Goal: Information Seeking & Learning: Learn about a topic

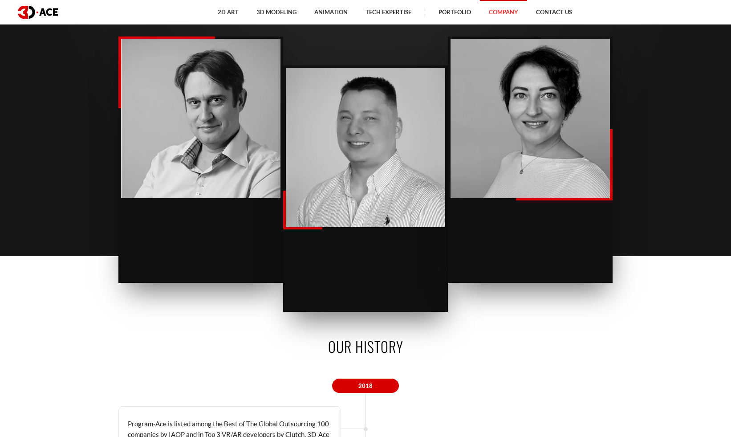
scroll to position [1102, 0]
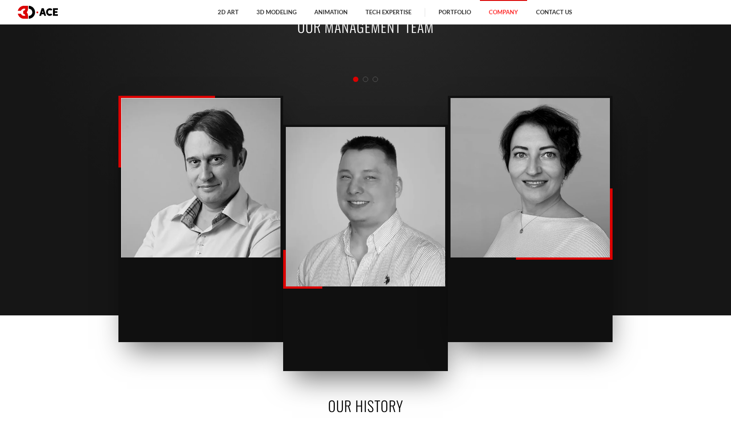
click at [363, 78] on span "Go to slide 2" at bounding box center [365, 79] width 5 height 5
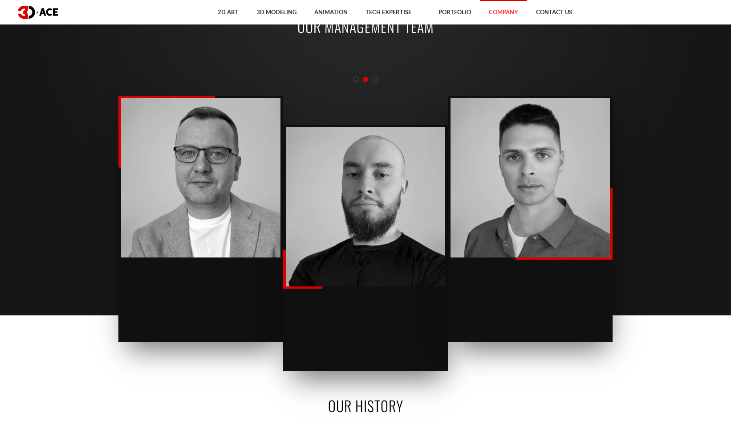
click at [375, 79] on span "Go to slide 3" at bounding box center [375, 79] width 5 height 5
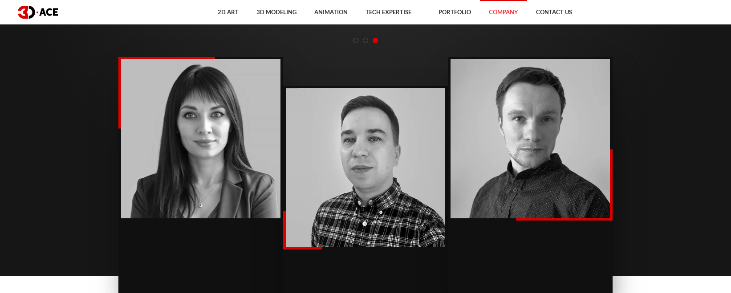
scroll to position [913, 0]
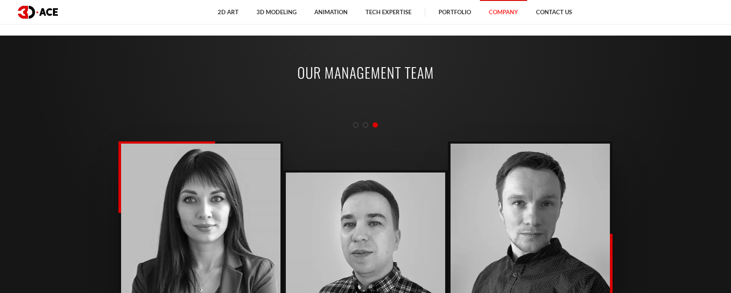
click at [367, 126] on div at bounding box center [365, 125] width 494 height 10
click at [365, 126] on span "Go to slide 2" at bounding box center [365, 124] width 5 height 5
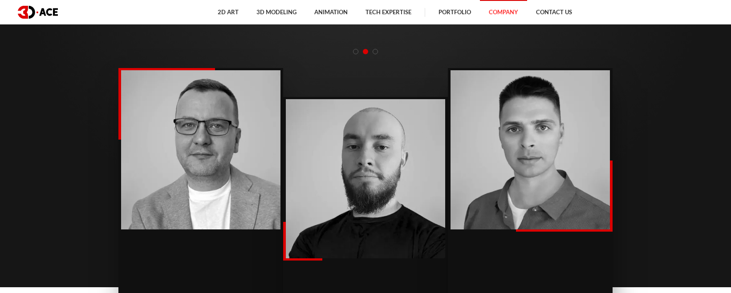
scroll to position [986, 0]
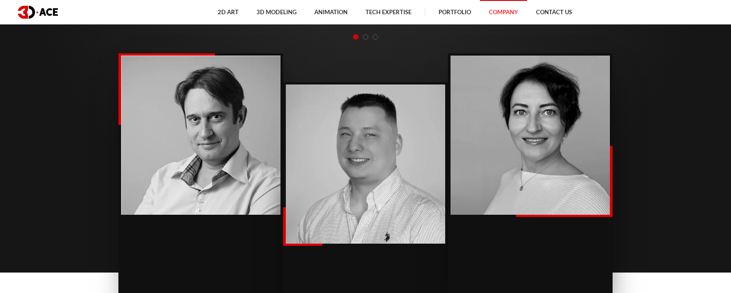
scroll to position [999, 0]
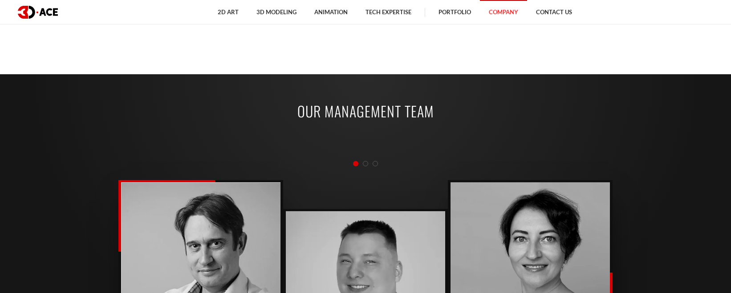
scroll to position [873, 0]
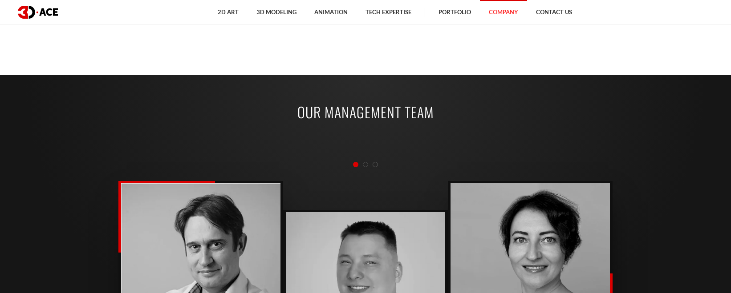
click at [364, 165] on span "Go to slide 2" at bounding box center [365, 164] width 5 height 5
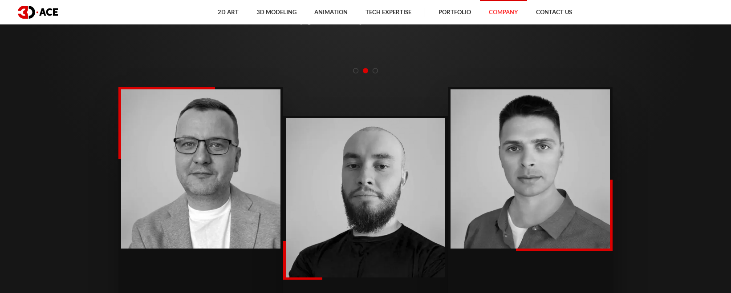
scroll to position [985, 0]
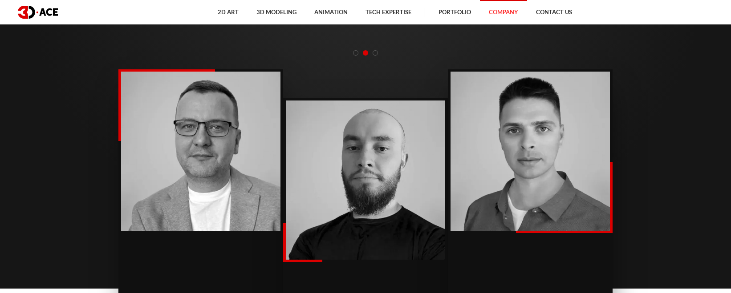
click at [377, 54] on div at bounding box center [365, 53] width 494 height 10
click at [376, 54] on span "Go to slide 3" at bounding box center [375, 52] width 5 height 5
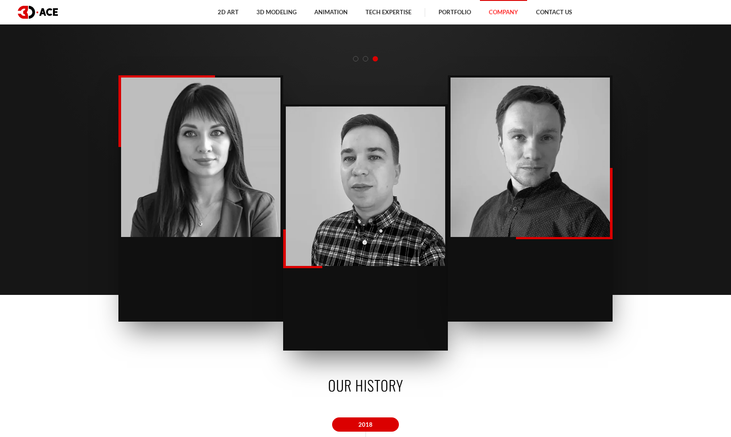
scroll to position [1118, 0]
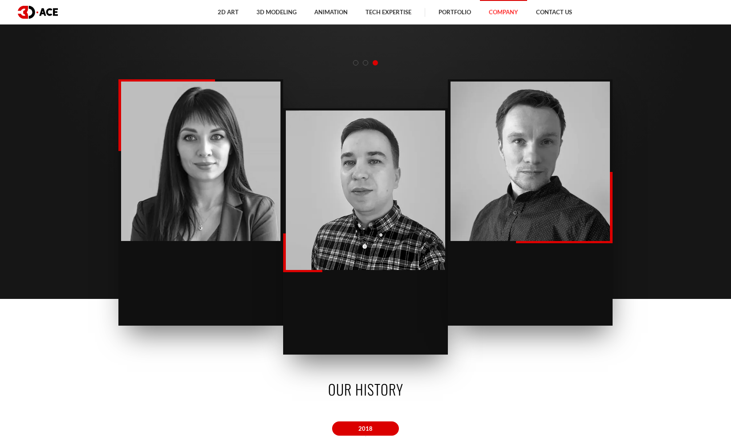
click at [365, 63] on span "Go to slide 2" at bounding box center [365, 62] width 5 height 5
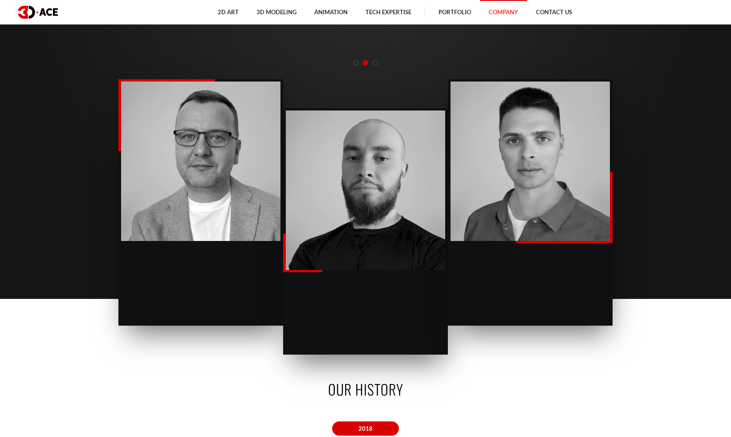
click at [375, 64] on span "Go to slide 3" at bounding box center [375, 62] width 5 height 5
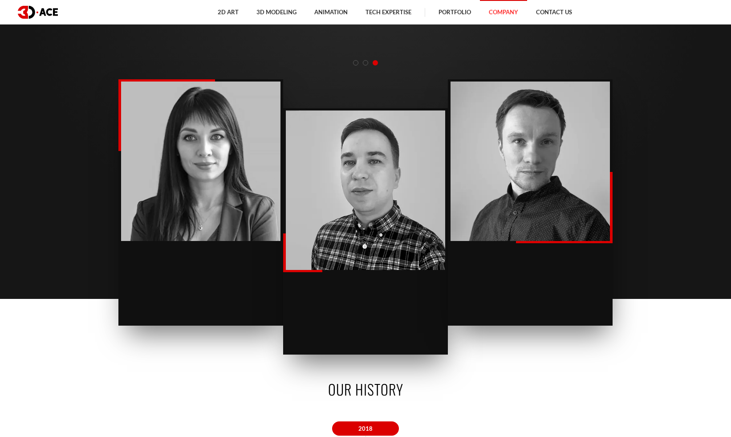
click at [365, 66] on div at bounding box center [365, 63] width 494 height 10
click at [366, 63] on span "Go to slide 2" at bounding box center [365, 62] width 5 height 5
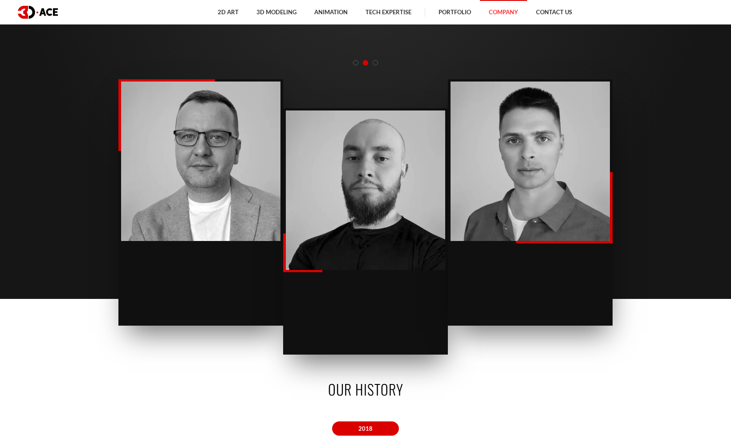
click at [351, 64] on div at bounding box center [365, 63] width 494 height 10
click at [358, 64] on div at bounding box center [365, 63] width 494 height 10
click at [357, 64] on span "Go to slide 1" at bounding box center [355, 62] width 5 height 5
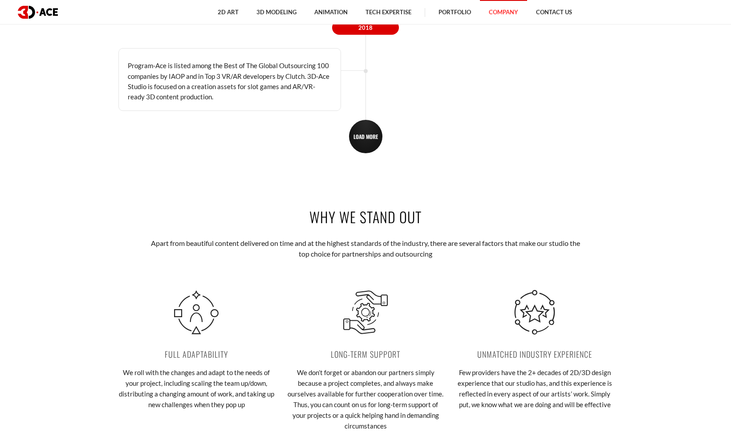
scroll to position [1485, 0]
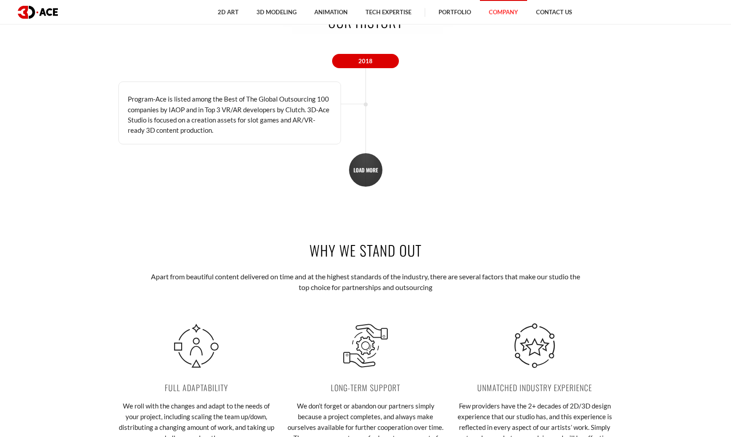
click at [370, 166] on span "LOAD MORE" at bounding box center [365, 169] width 24 height 7
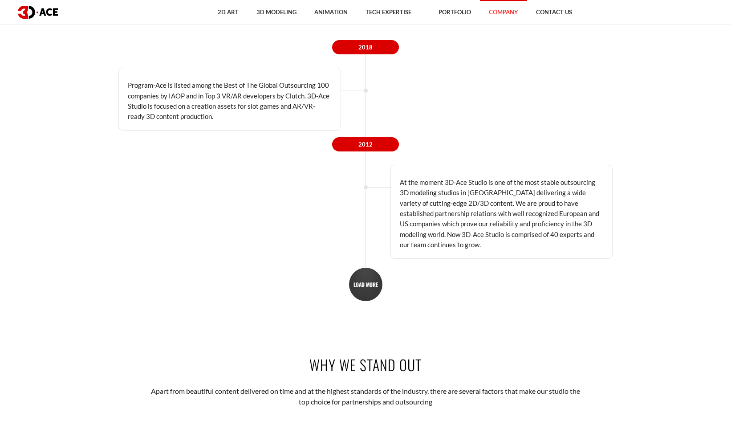
scroll to position [1507, 0]
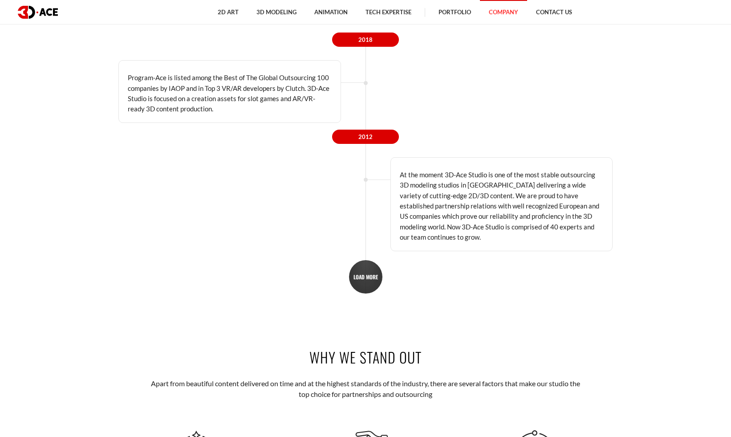
click at [363, 273] on span "LOAD MORE" at bounding box center [365, 276] width 24 height 7
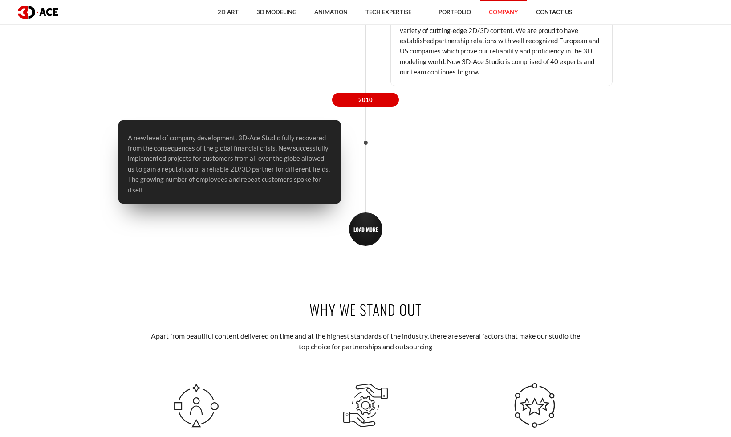
scroll to position [1734, 0]
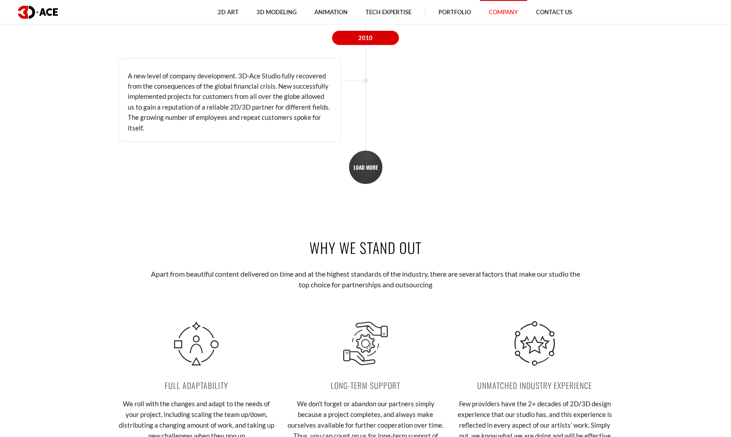
click at [372, 164] on span "LOAD MORE" at bounding box center [365, 167] width 24 height 7
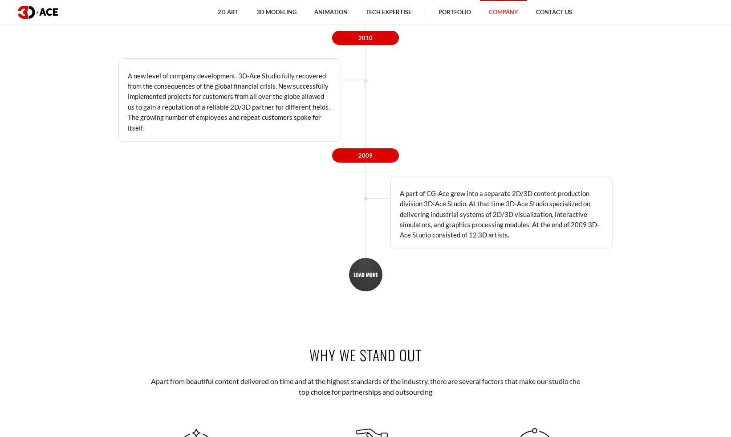
click at [364, 271] on span "LOAD MORE" at bounding box center [365, 274] width 24 height 7
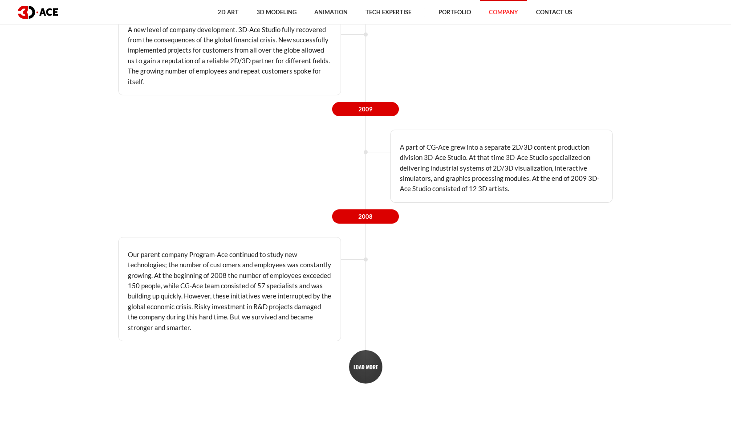
scroll to position [1825, 0]
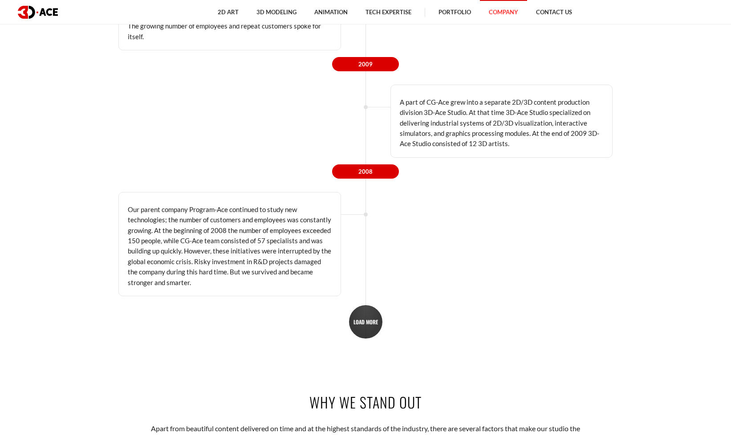
click at [367, 293] on span "LOAD MORE" at bounding box center [365, 321] width 24 height 7
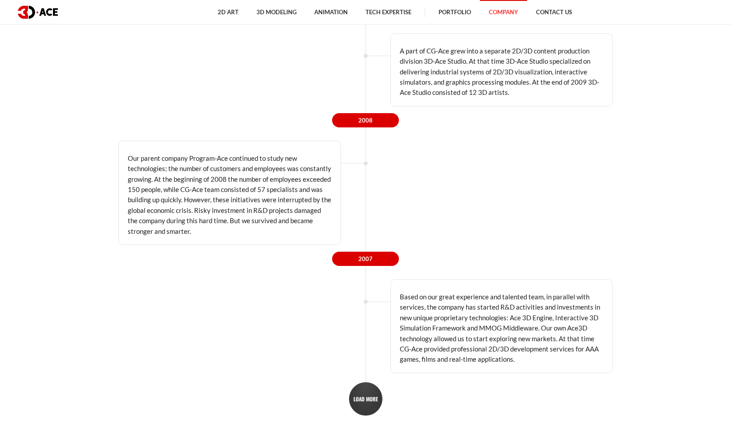
scroll to position [1900, 0]
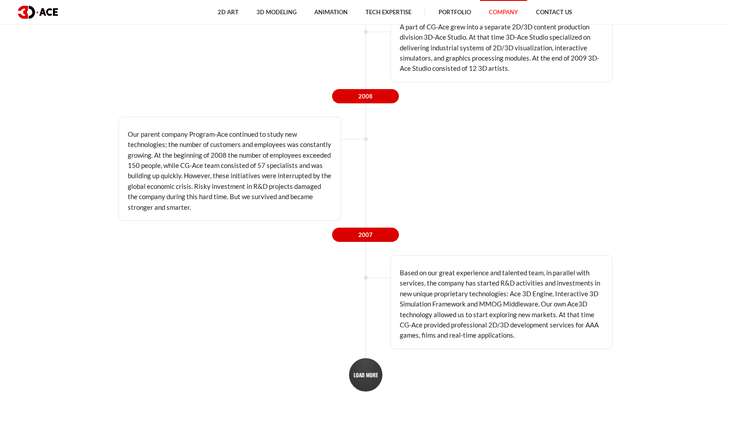
click at [373, 293] on link "LOAD MORE" at bounding box center [365, 374] width 33 height 33
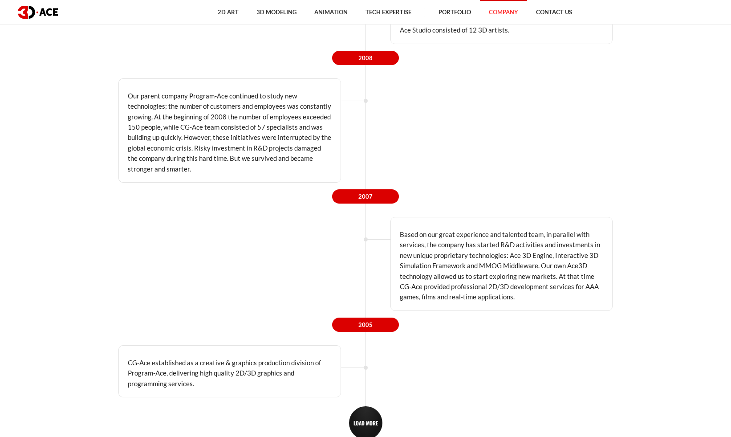
scroll to position [1995, 0]
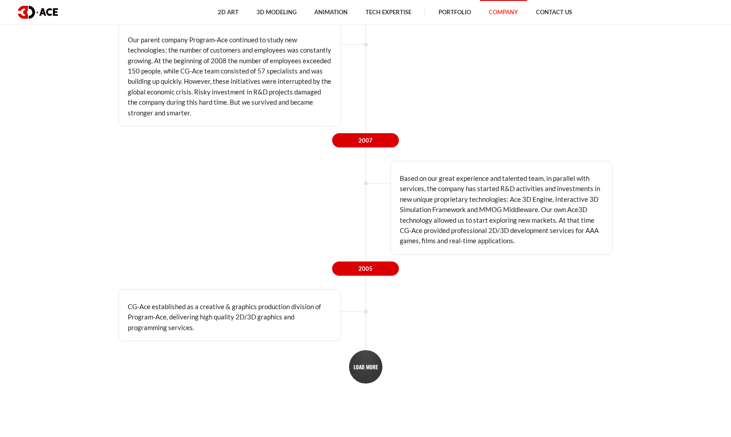
click at [377, 293] on link "LOAD MORE" at bounding box center [365, 366] width 33 height 33
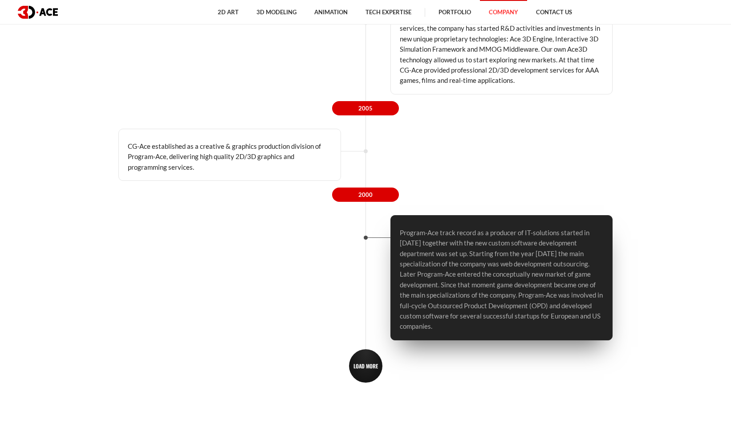
scroll to position [2243, 0]
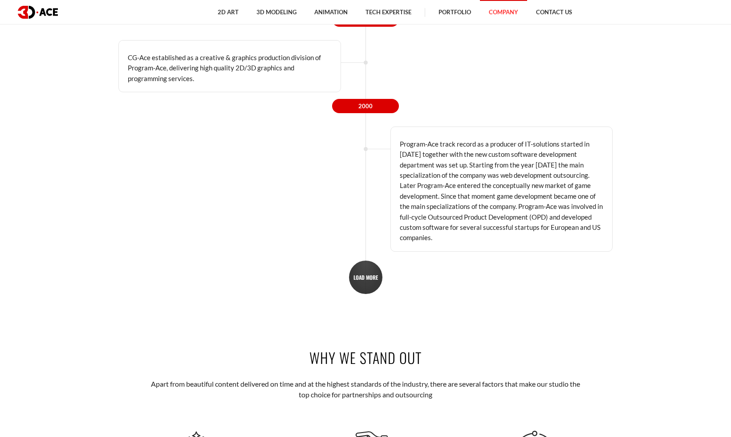
click at [368, 260] on link "LOAD MORE" at bounding box center [365, 276] width 33 height 33
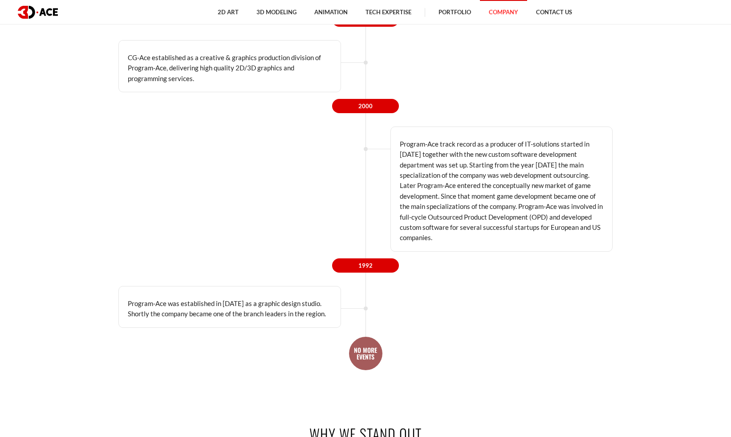
click at [367, 293] on link "NO MORE EVENTS" at bounding box center [365, 353] width 33 height 33
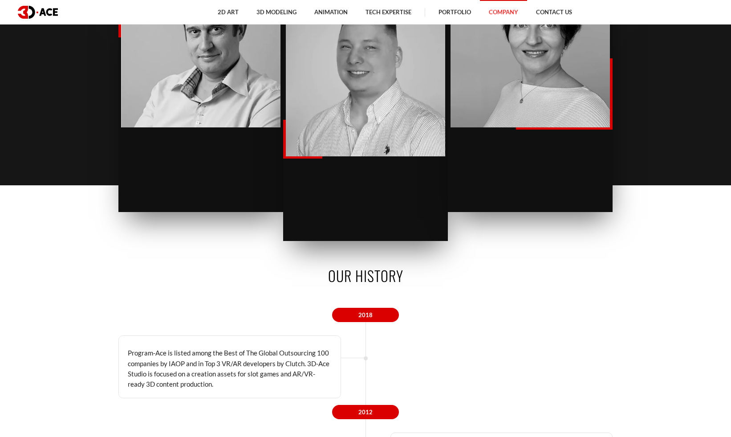
scroll to position [1197, 0]
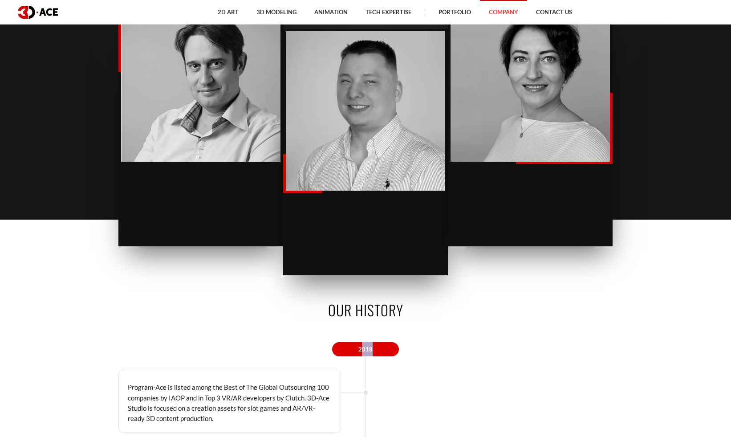
drag, startPoint x: 362, startPoint y: 267, endPoint x: 380, endPoint y: 268, distance: 17.9
click at [380, 293] on span "2018" at bounding box center [365, 349] width 67 height 14
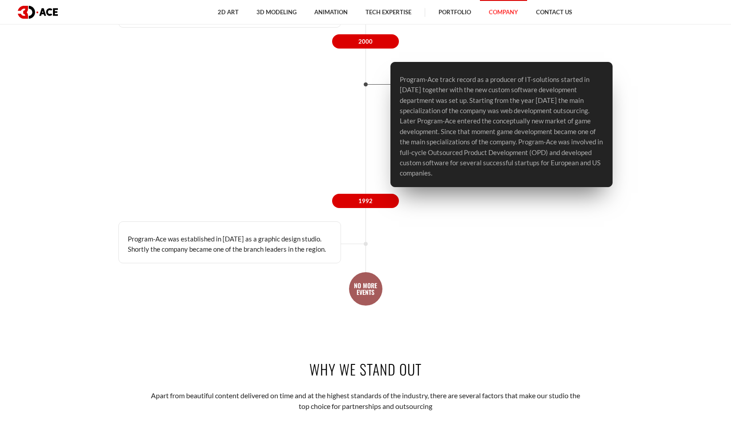
scroll to position [2243, 0]
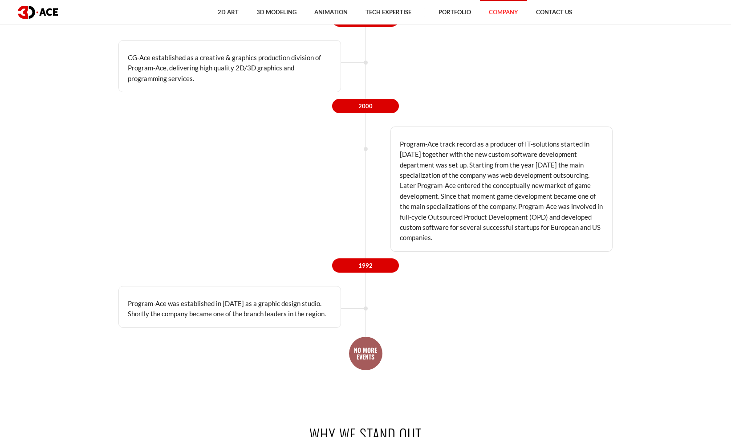
drag, startPoint x: 332, startPoint y: 242, endPoint x: 297, endPoint y: 131, distance: 116.3
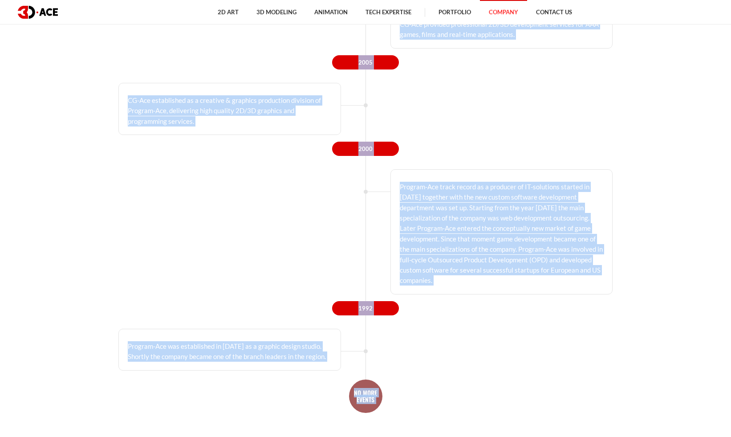
scroll to position [2203, 0]
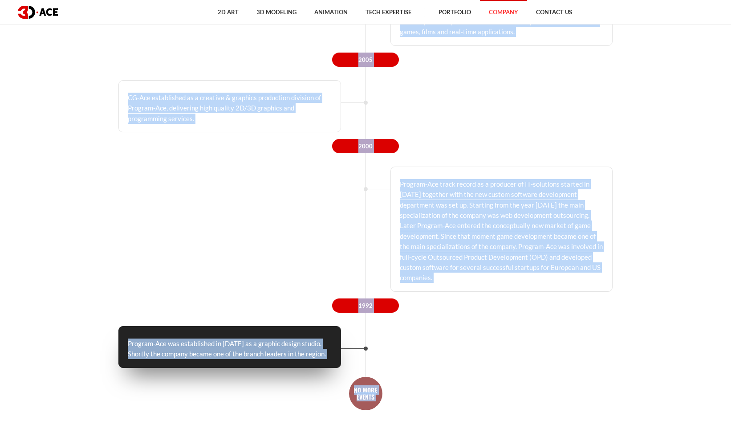
drag, startPoint x: 326, startPoint y: 59, endPoint x: 340, endPoint y: 277, distance: 218.6
copy div "Our history 2018 Program-Ace is listed among the Best of The Global Outsourcing…"
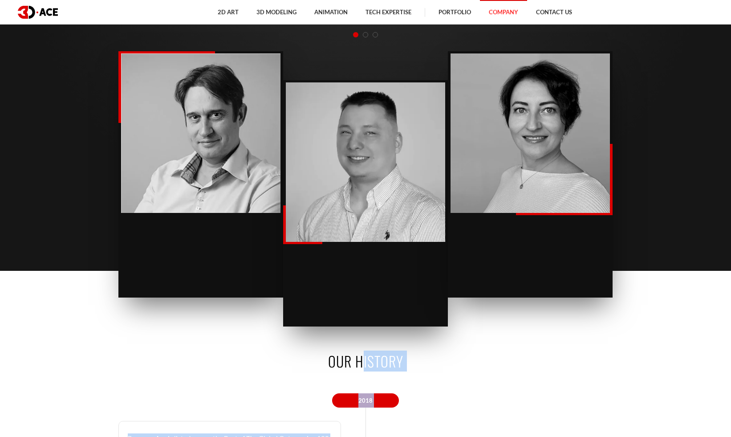
scroll to position [1181, 0]
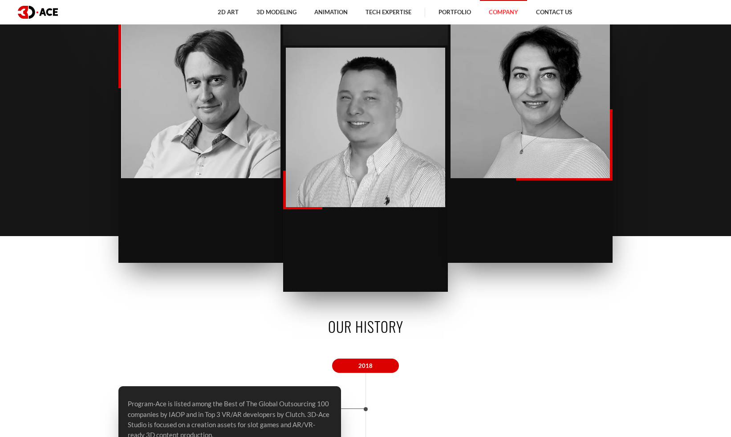
drag, startPoint x: 204, startPoint y: 334, endPoint x: 297, endPoint y: 353, distance: 95.0
click at [297, 293] on p "Program-Ace is listed among the Best of The Global Outsourcing 100 companies by…" at bounding box center [230, 419] width 204 height 42
click at [152, 293] on p "Program-Ace is listed among the Best of The Global Outsourcing 100 companies by…" at bounding box center [230, 419] width 204 height 42
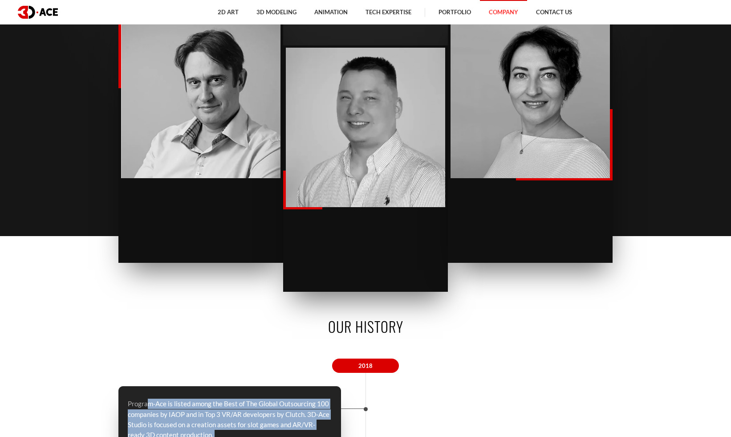
click at [152, 293] on p "Program-Ace is listed among the Best of The Global Outsourcing 100 companies by…" at bounding box center [230, 419] width 204 height 42
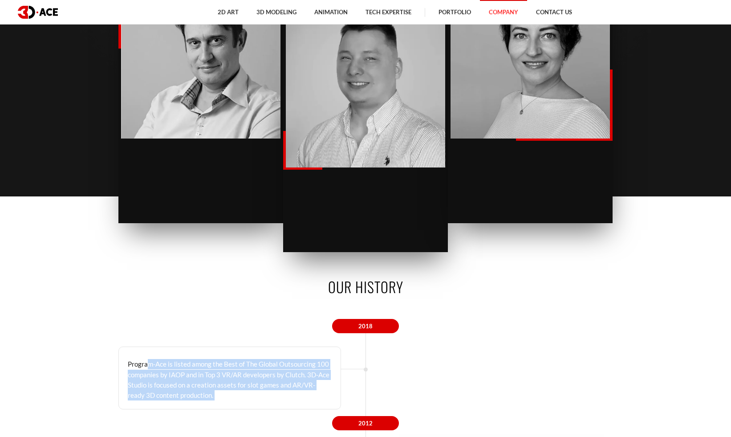
scroll to position [1296, 0]
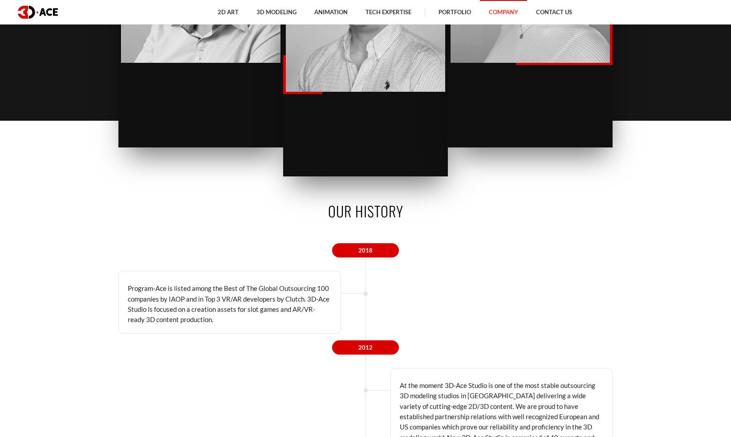
click at [371, 293] on span "2012" at bounding box center [365, 347] width 67 height 14
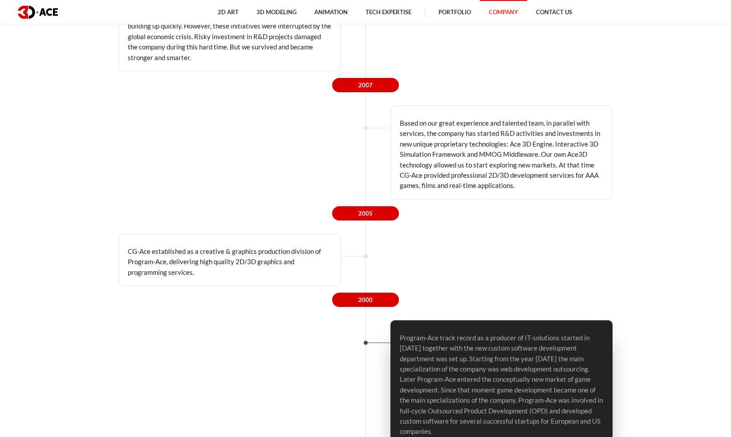
scroll to position [2291, 0]
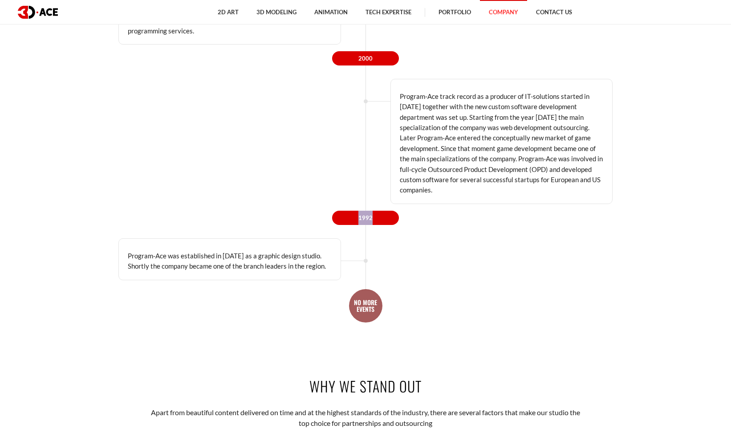
drag, startPoint x: 353, startPoint y: 130, endPoint x: 379, endPoint y: 132, distance: 25.9
click at [379, 211] on span "1992" at bounding box center [365, 218] width 67 height 14
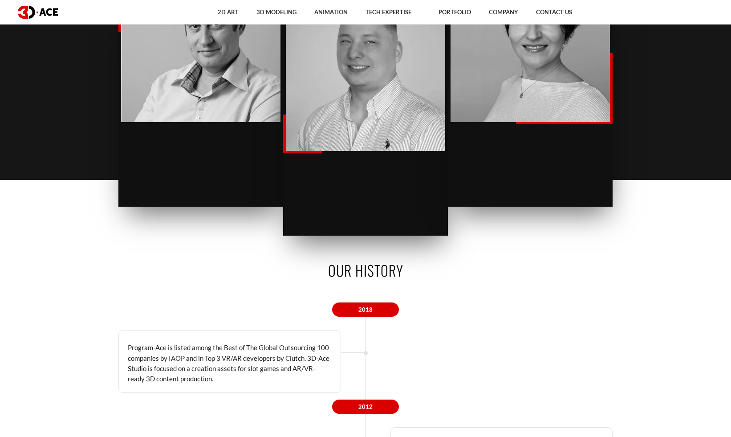
scroll to position [1265, 0]
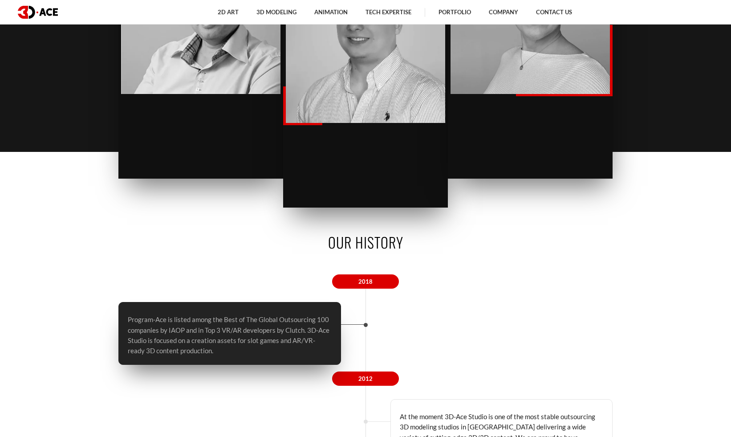
drag, startPoint x: 153, startPoint y: 239, endPoint x: 210, endPoint y: 272, distance: 65.8
click at [210, 293] on p "Program-Ace is listed among the Best of The Global Outsourcing 100 companies by…" at bounding box center [230, 335] width 204 height 42
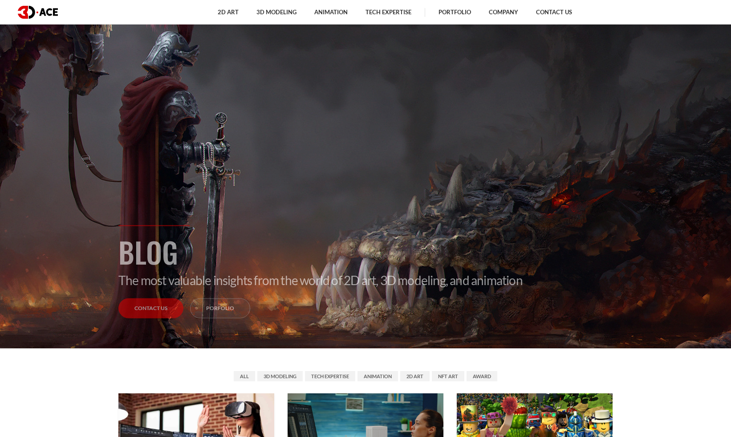
scroll to position [115, 0]
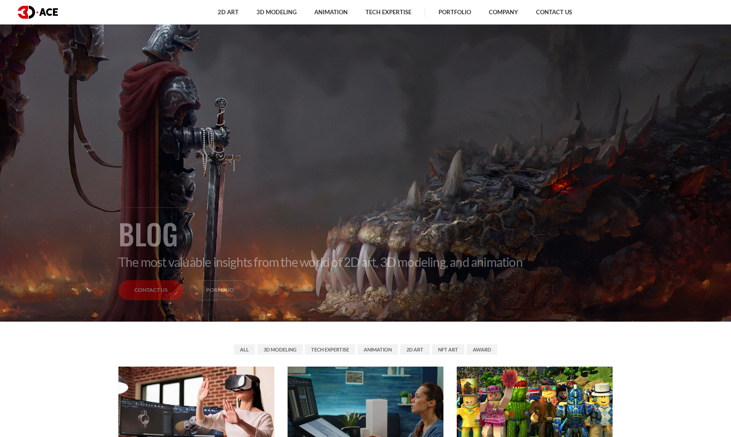
drag, startPoint x: 543, startPoint y: 139, endPoint x: 116, endPoint y: 398, distance: 499.0
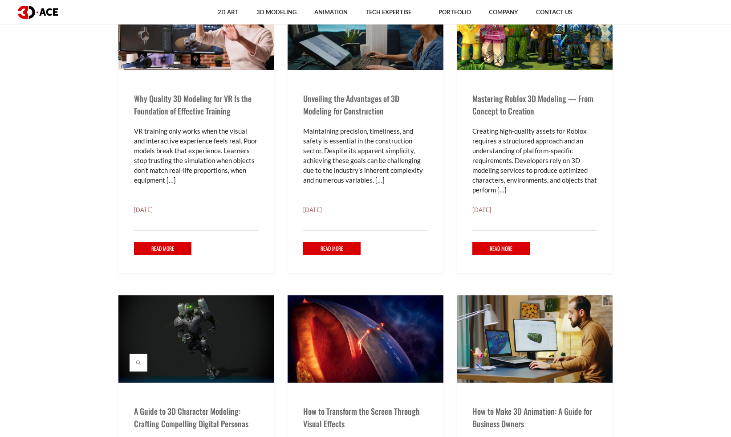
scroll to position [508, 0]
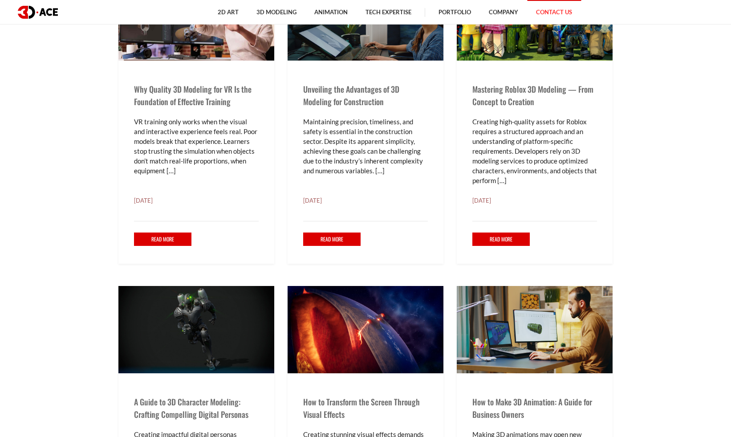
copy div "Why Quality 3D Modeling for VR Is the Foundation of Effective Training VR train…"
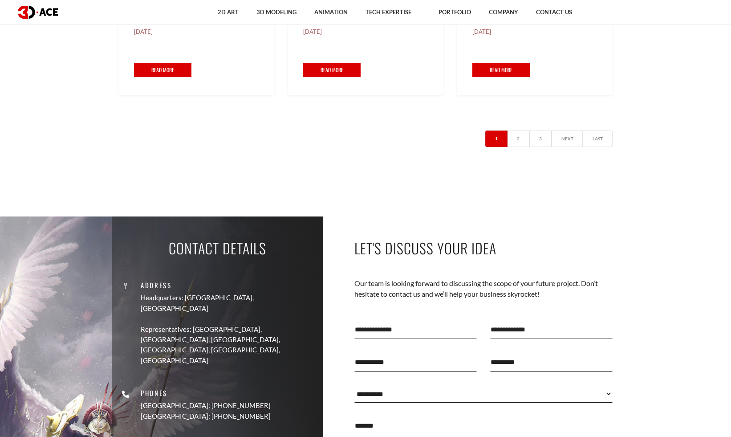
scroll to position [1740, 0]
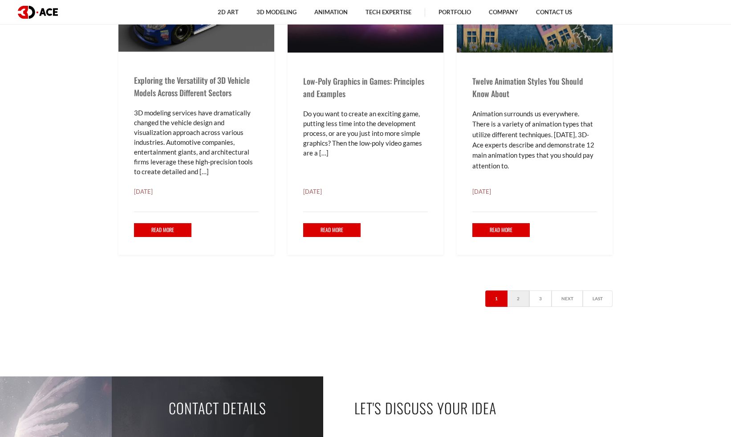
click at [518, 302] on link "2" at bounding box center [518, 298] width 22 height 16
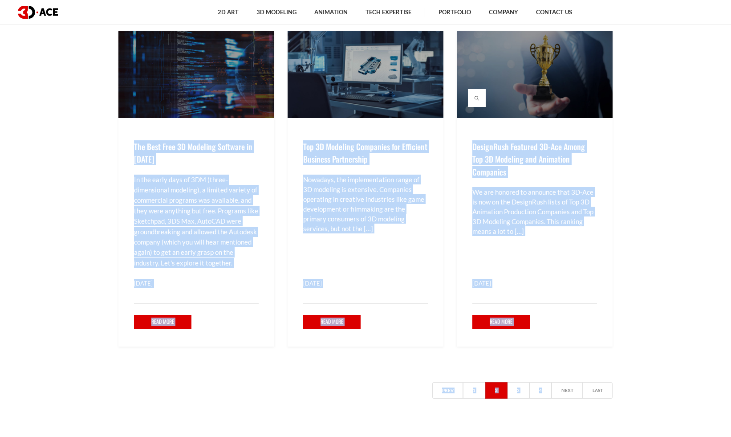
scroll to position [1902, 0]
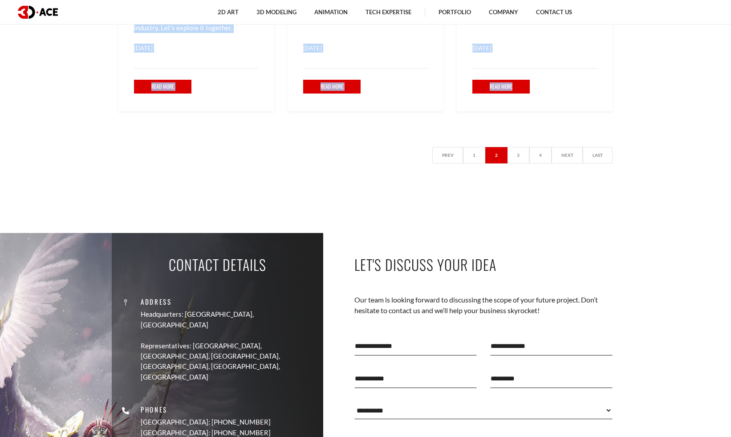
drag, startPoint x: 135, startPoint y: 211, endPoint x: 539, endPoint y: 92, distance: 421.5
copy div "Lore Ipsumdo Sitam Consec ad 2E Seddoeiu tem Inci Utlabo? Etdolor magna al enim…"
click at [521, 155] on link "3" at bounding box center [518, 155] width 22 height 16
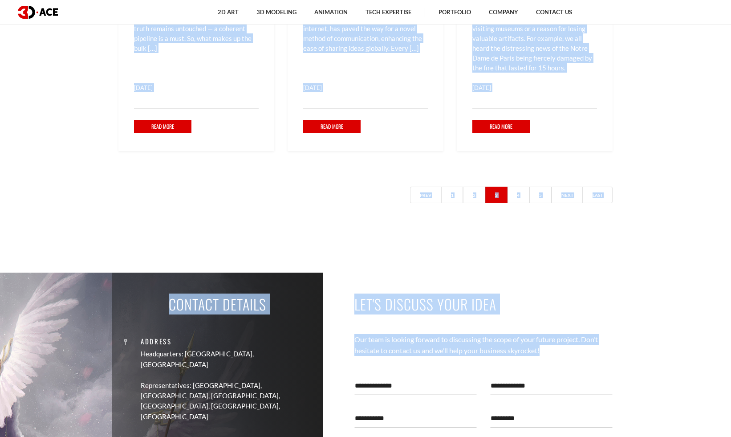
scroll to position [1829, 0]
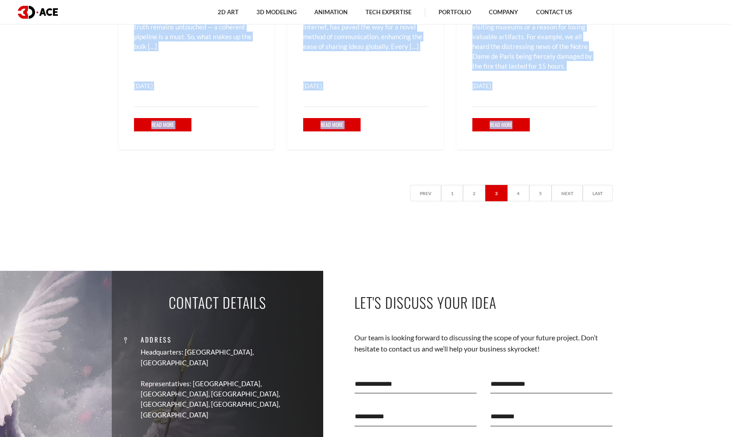
drag, startPoint x: 120, startPoint y: 222, endPoint x: 526, endPoint y: 132, distance: 415.7
copy div "3D Model Rigging: The Meaning and Particularities of the Process Have you ever …"
click at [519, 196] on link "4" at bounding box center [518, 193] width 22 height 16
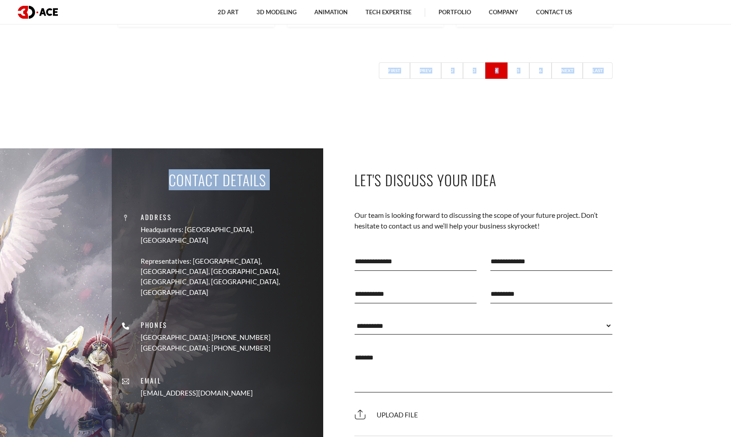
scroll to position [1881, 0]
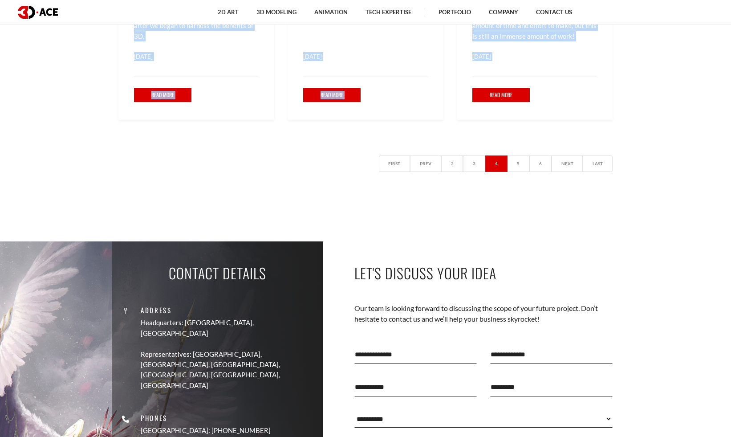
drag, startPoint x: 130, startPoint y: 146, endPoint x: 535, endPoint y: 67, distance: 413.1
copy div "3D Modeling for Pre-rendering Explained When it comes to media production, ther…"
click at [521, 163] on link "5" at bounding box center [518, 163] width 22 height 16
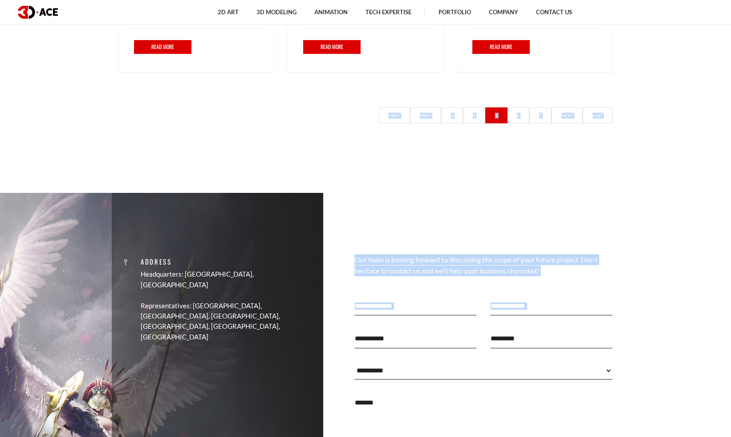
scroll to position [2069, 0]
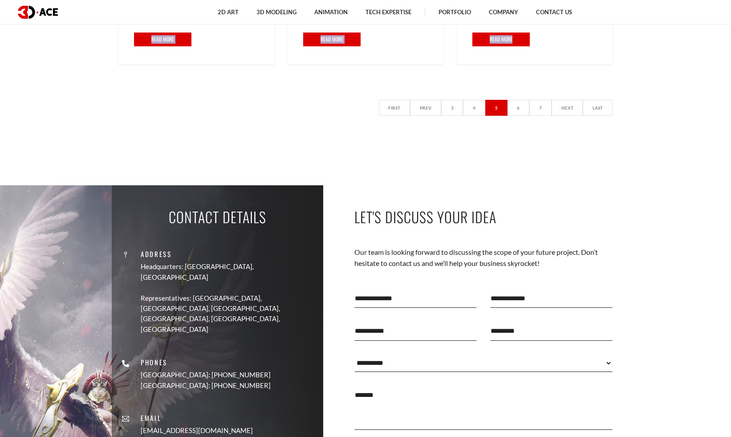
drag, startPoint x: 128, startPoint y: 235, endPoint x: 539, endPoint y: 38, distance: 455.9
copy div "LOR ip Dolor: Sit a Conse ad Elits do Eius Temporin Ut LAB e dolorem aliqua, en…"
click at [510, 12] on link "Company" at bounding box center [503, 12] width 47 height 24
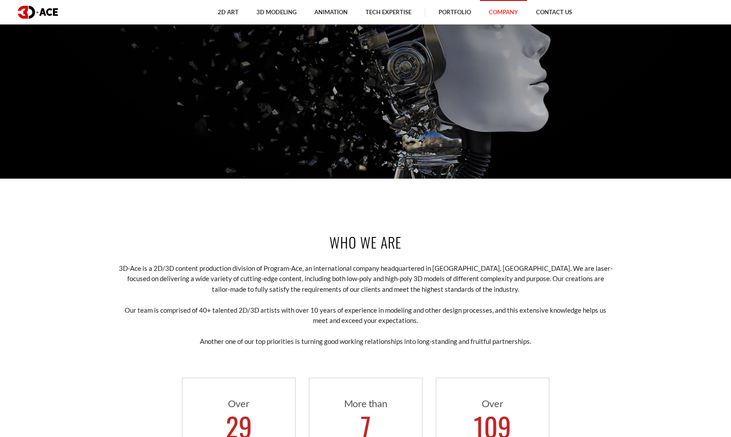
scroll to position [271, 0]
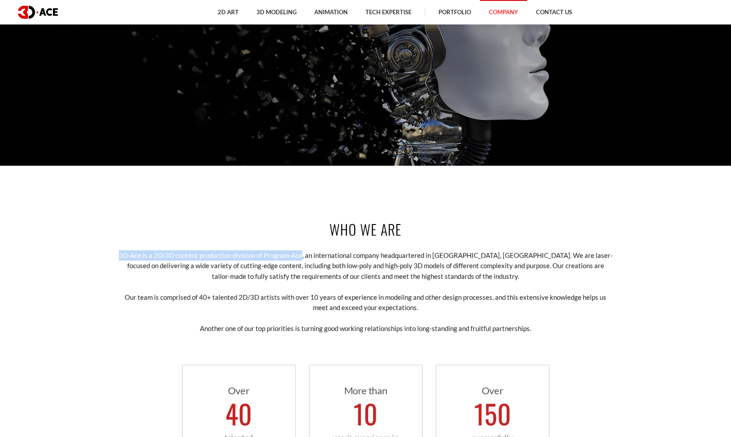
drag, startPoint x: 116, startPoint y: 252, endPoint x: 289, endPoint y: 253, distance: 173.2
click at [308, 256] on div "Who we are 3D-Ace is a 2D/3D content production division of Program-Ace, an int…" at bounding box center [365, 346] width 507 height 308
copy p "3D-Ace is a 2D/3D content production division of Program-Ace"
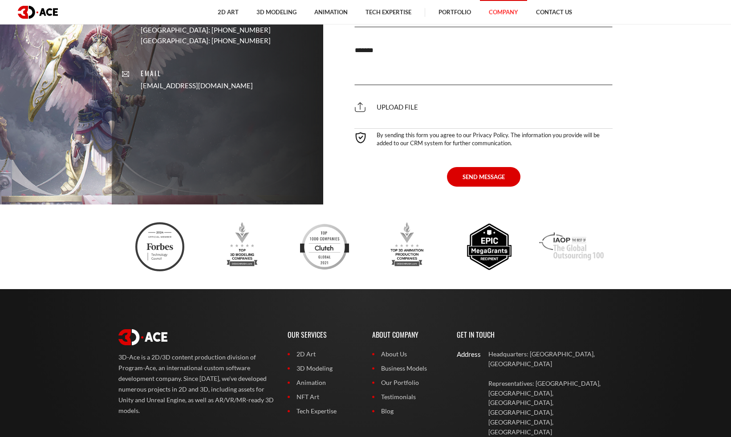
scroll to position [2238, 0]
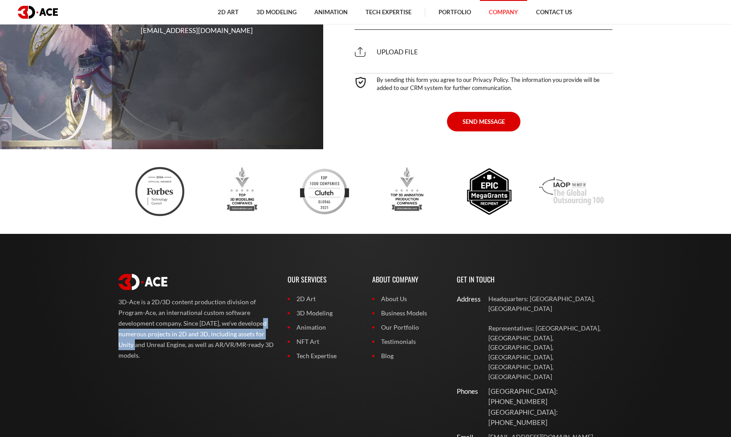
drag, startPoint x: 180, startPoint y: 322, endPoint x: 207, endPoint y: 336, distance: 30.3
click at [207, 336] on p "3D-Ace is a 2D/3D content production division of Program-Ace, an international …" at bounding box center [196, 328] width 156 height 64
click at [187, 330] on p "3D-Ace is a 2D/3D content production division of Program-Ace, an international …" at bounding box center [196, 328] width 156 height 64
drag, startPoint x: 158, startPoint y: 359, endPoint x: 110, endPoint y: 306, distance: 72.5
click at [110, 306] on footer "3D-Ace is a 2D/3D content production division of Program-Ace, an international …" at bounding box center [365, 407] width 731 height 346
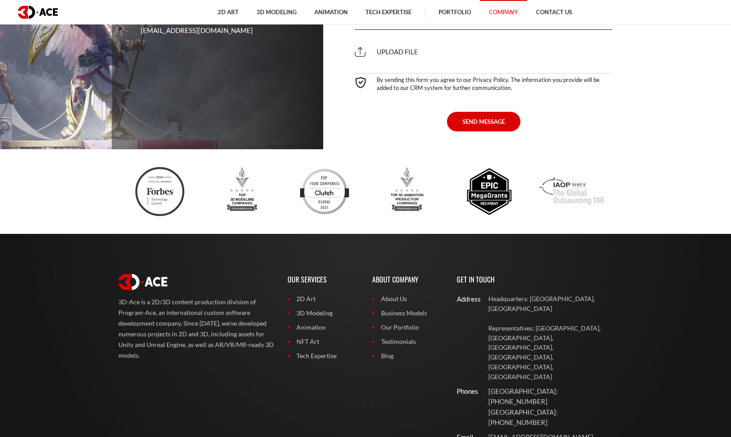
copy p "3D-Ace is a 2D/3D content production division of Program-Ace, an international …"
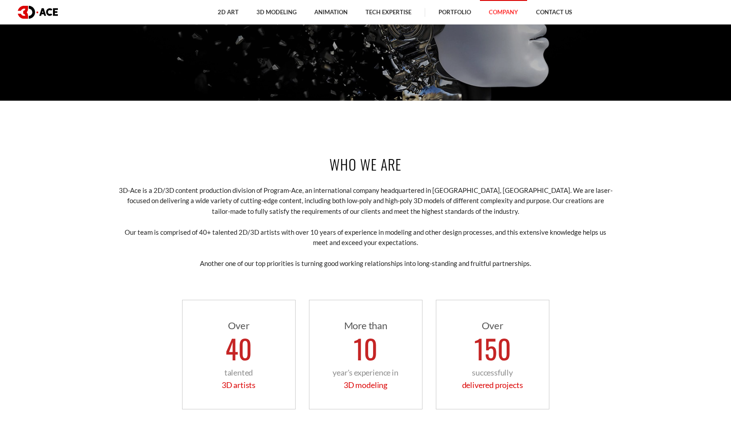
scroll to position [354, 0]
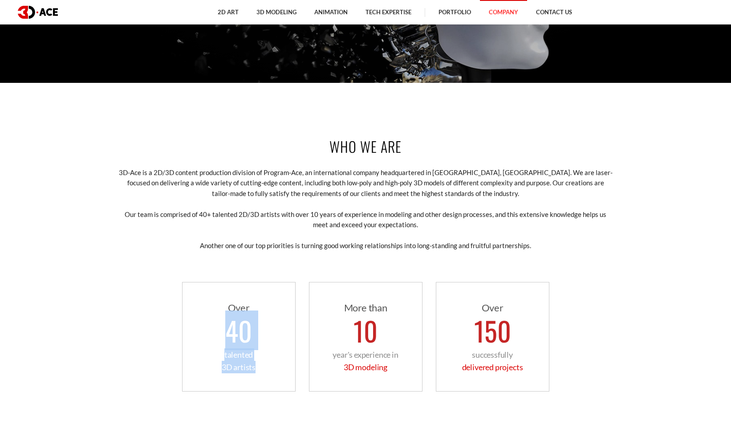
drag, startPoint x: 228, startPoint y: 337, endPoint x: 261, endPoint y: 369, distance: 46.0
click at [261, 369] on div "Over 40 talented 3D artists" at bounding box center [239, 337] width 114 height 110
click at [253, 351] on p "talented 3D artists" at bounding box center [238, 360] width 95 height 25
drag, startPoint x: 231, startPoint y: 328, endPoint x: 258, endPoint y: 373, distance: 52.1
click at [258, 373] on div "Over 40 talented 3D artists" at bounding box center [239, 337] width 114 height 110
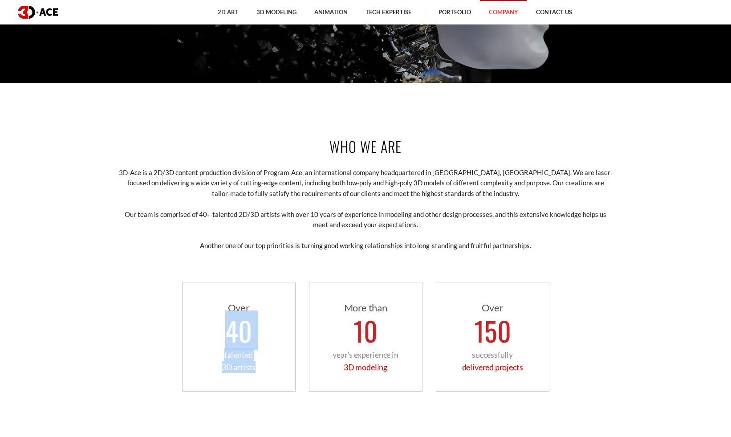
click at [251, 344] on span "40" at bounding box center [238, 330] width 27 height 40
drag, startPoint x: 231, startPoint y: 327, endPoint x: 254, endPoint y: 363, distance: 42.8
click at [254, 363] on div "Over 40 talented 3D artists" at bounding box center [239, 337] width 114 height 110
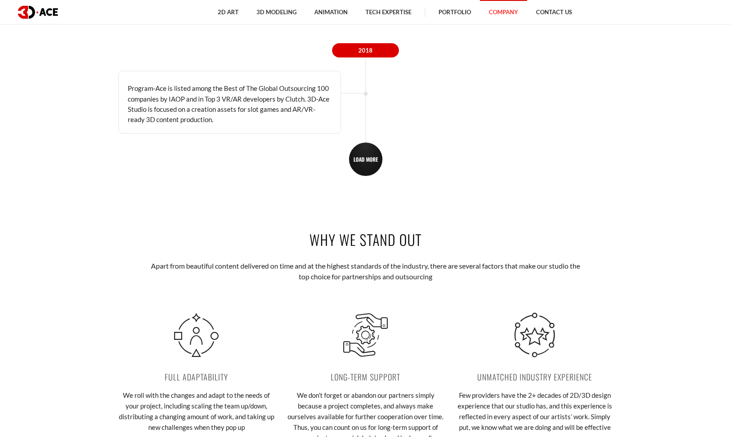
scroll to position [1482, 0]
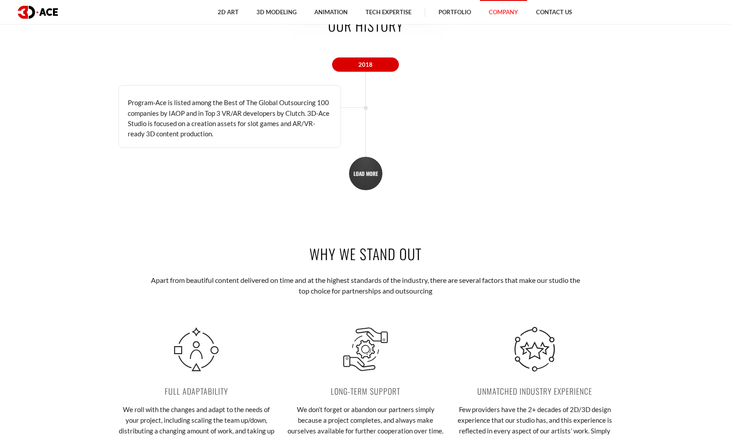
click at [361, 182] on link "LOAD MORE" at bounding box center [365, 173] width 33 height 33
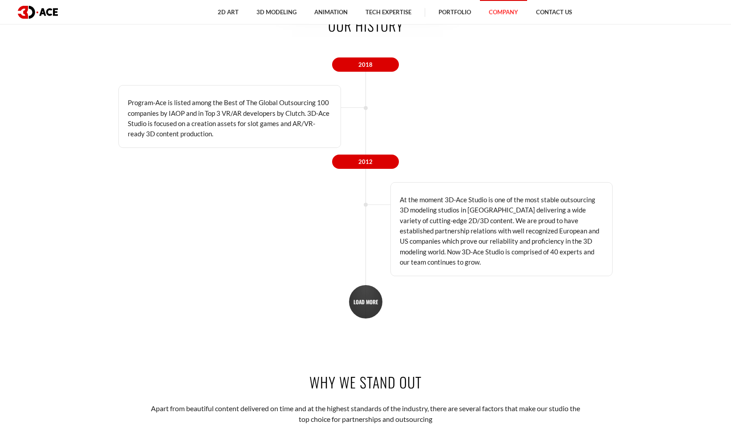
click at [367, 292] on link "LOAD MORE" at bounding box center [365, 301] width 33 height 33
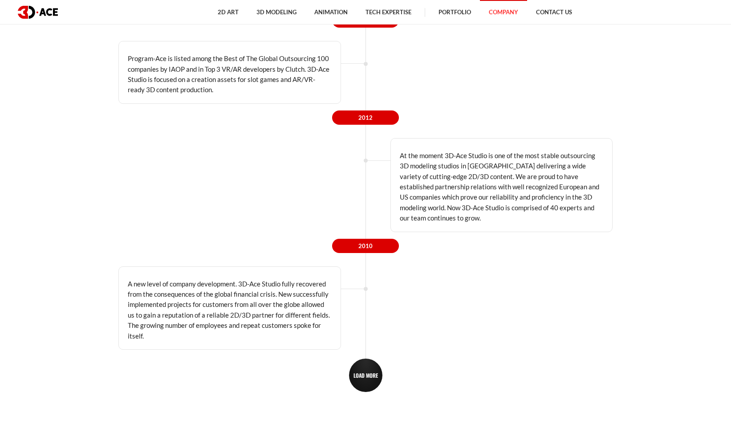
scroll to position [1572, 0]
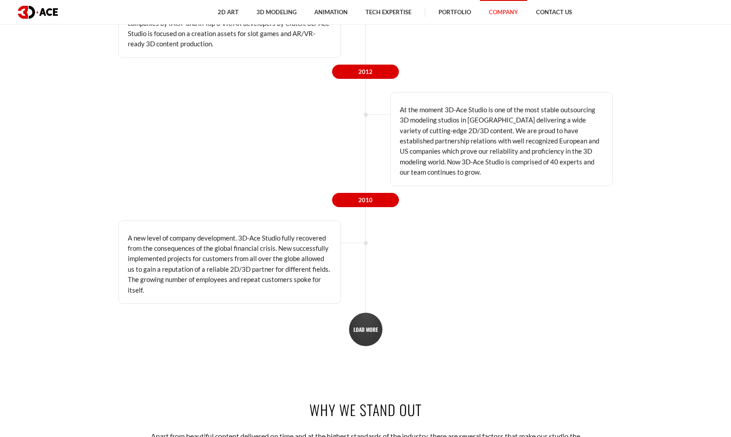
click at [364, 324] on link "LOAD MORE" at bounding box center [365, 328] width 33 height 33
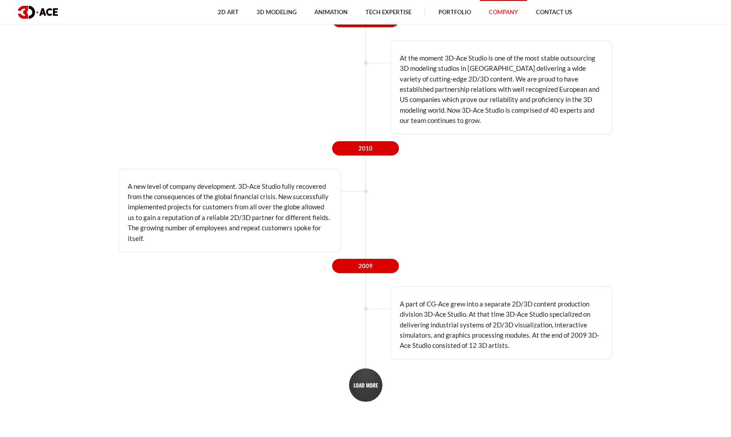
scroll to position [1674, 0]
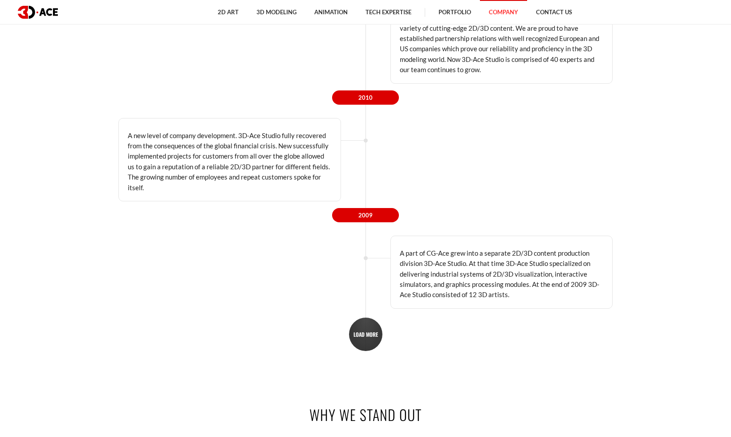
click at [373, 331] on span "LOAD MORE" at bounding box center [365, 334] width 24 height 7
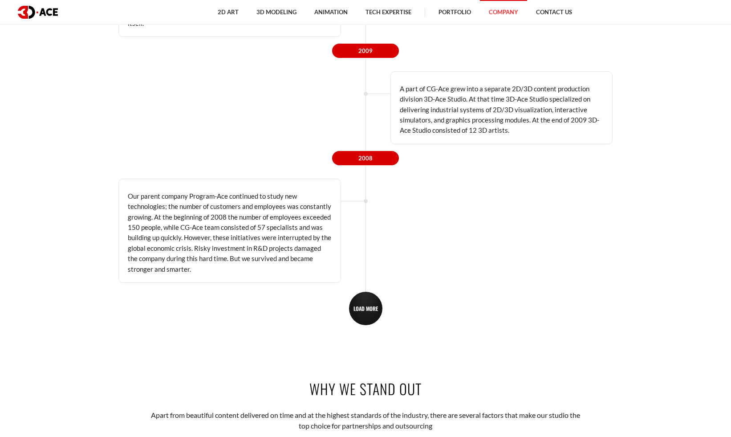
scroll to position [1971, 0]
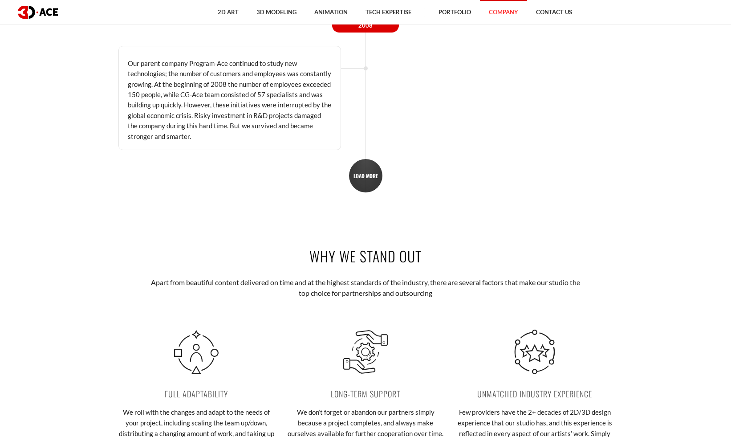
click at [368, 166] on link "LOAD MORE" at bounding box center [365, 175] width 33 height 33
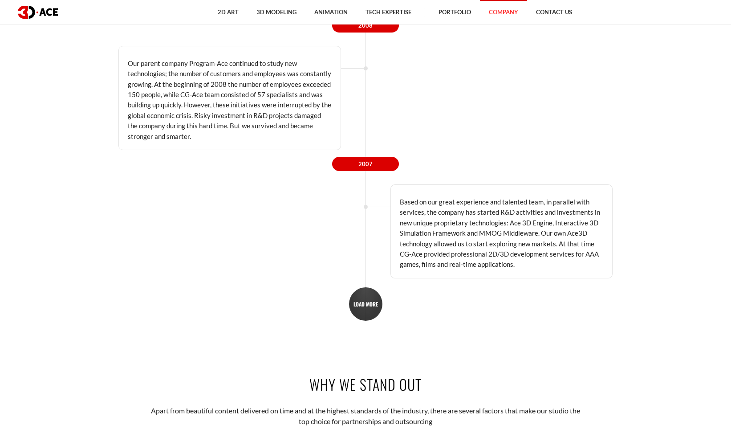
click at [372, 307] on span "LOAD MORE" at bounding box center [365, 303] width 24 height 7
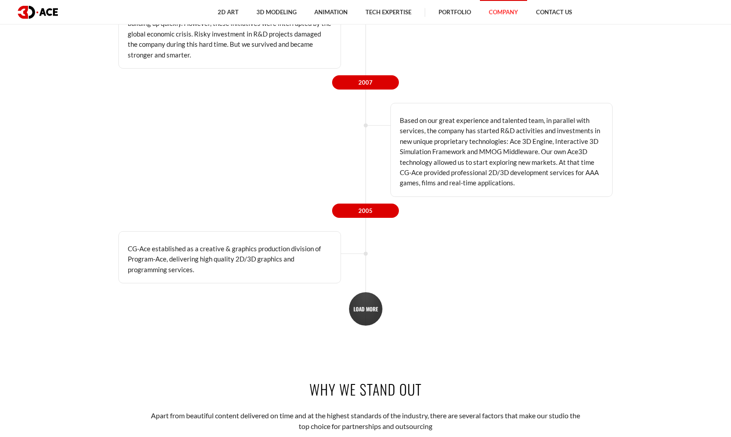
scroll to position [2187, 0]
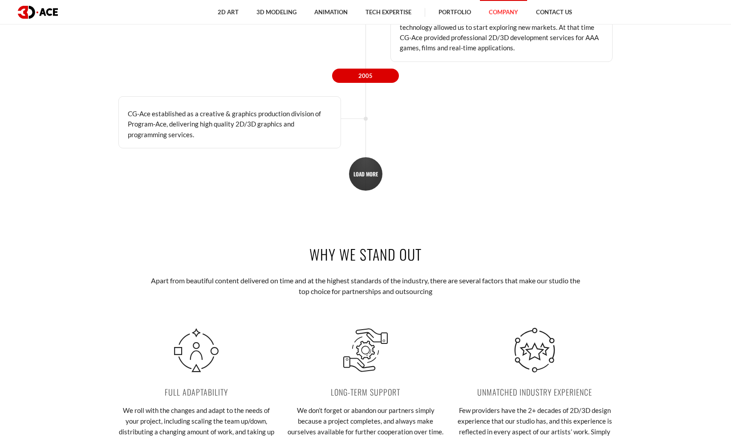
click at [366, 176] on span "LOAD MORE" at bounding box center [365, 173] width 24 height 7
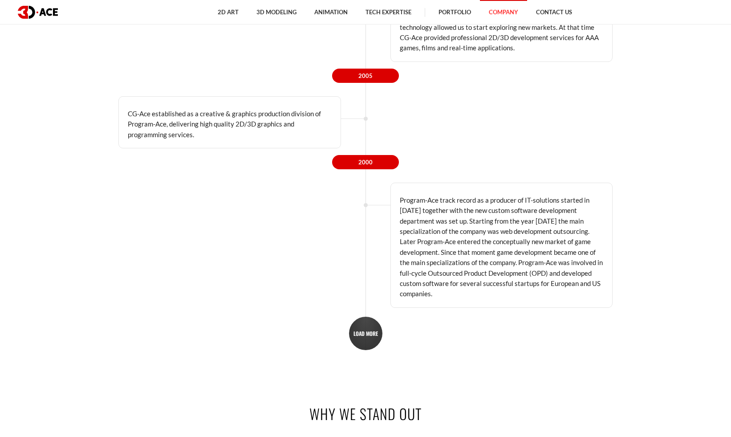
click at [365, 336] on span "LOAD MORE" at bounding box center [365, 333] width 24 height 7
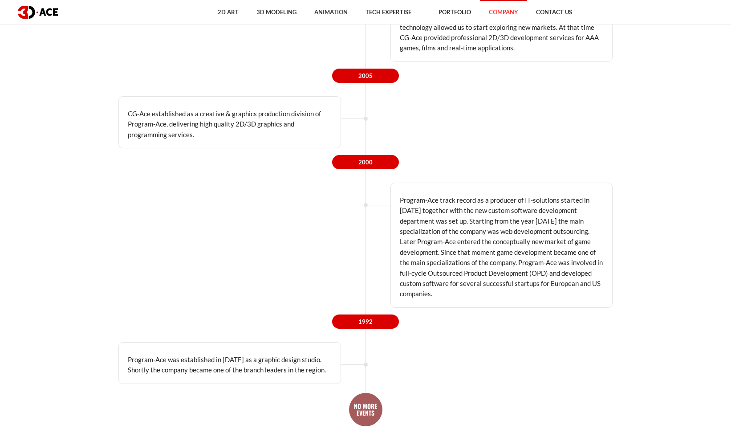
scroll to position [2285, 0]
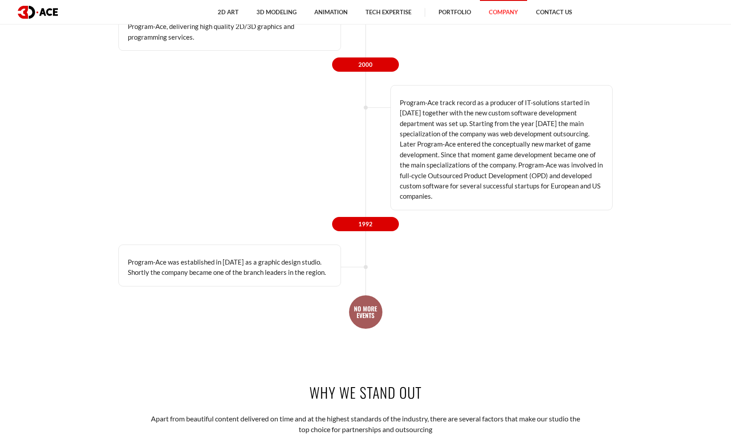
click at [367, 315] on link "NO MORE EVENTS" at bounding box center [365, 311] width 33 height 33
click at [378, 223] on span "1992" at bounding box center [365, 224] width 67 height 14
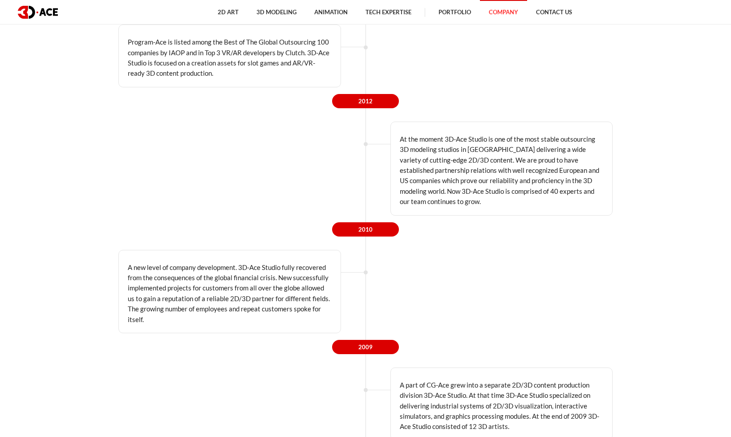
scroll to position [1436, 0]
